Goal: Contribute content: Contribute content

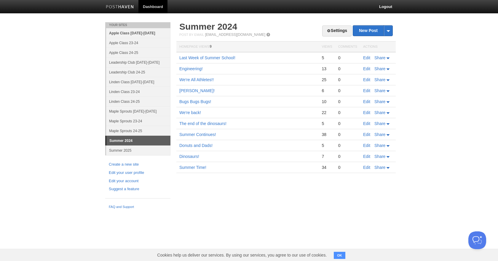
click at [127, 32] on link "Apple Class [DATE]-[DATE]" at bounding box center [138, 33] width 64 height 10
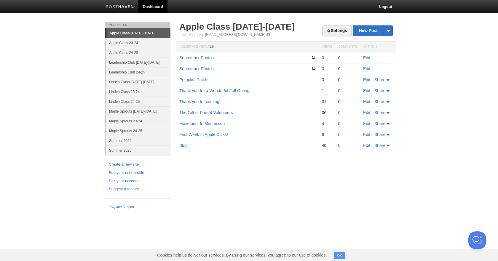
click at [367, 80] on link "Edit" at bounding box center [366, 79] width 7 height 5
click at [133, 80] on link "Linden Class [DATE]-[DATE]" at bounding box center [138, 82] width 64 height 10
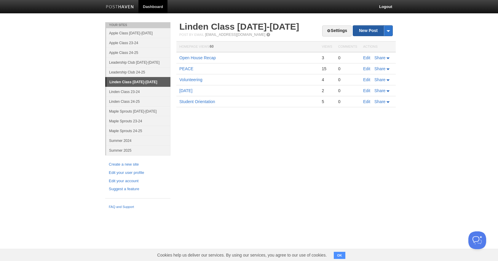
click at [364, 30] on link "New Post" at bounding box center [372, 31] width 39 height 10
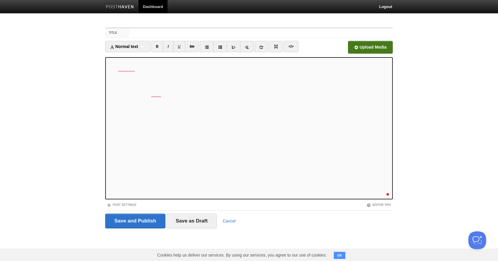
scroll to position [303, 0]
click at [154, 32] on input "Title" at bounding box center [261, 32] width 264 height 9
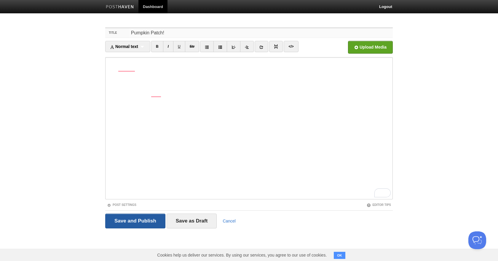
type input "Pumpkin Patch!"
click at [149, 222] on input "Save and Publish" at bounding box center [135, 221] width 60 height 15
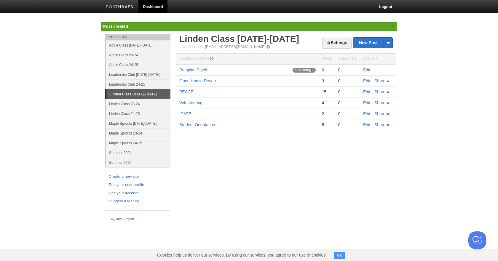
scroll to position [297, 0]
click at [130, 44] on link "Apple Class [DATE]-[DATE]" at bounding box center [138, 45] width 64 height 10
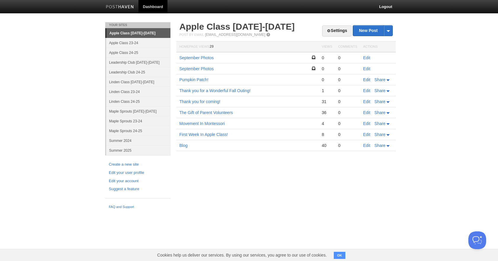
click at [367, 79] on link "Edit" at bounding box center [366, 79] width 7 height 5
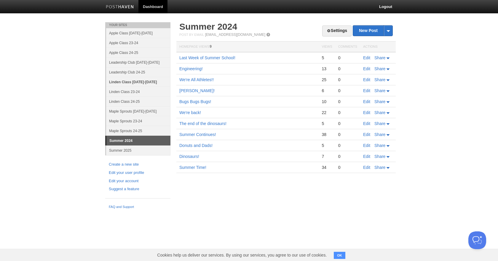
click at [121, 82] on link "Linden Class [DATE]-[DATE]" at bounding box center [138, 82] width 64 height 10
